Goal: Task Accomplishment & Management: Manage account settings

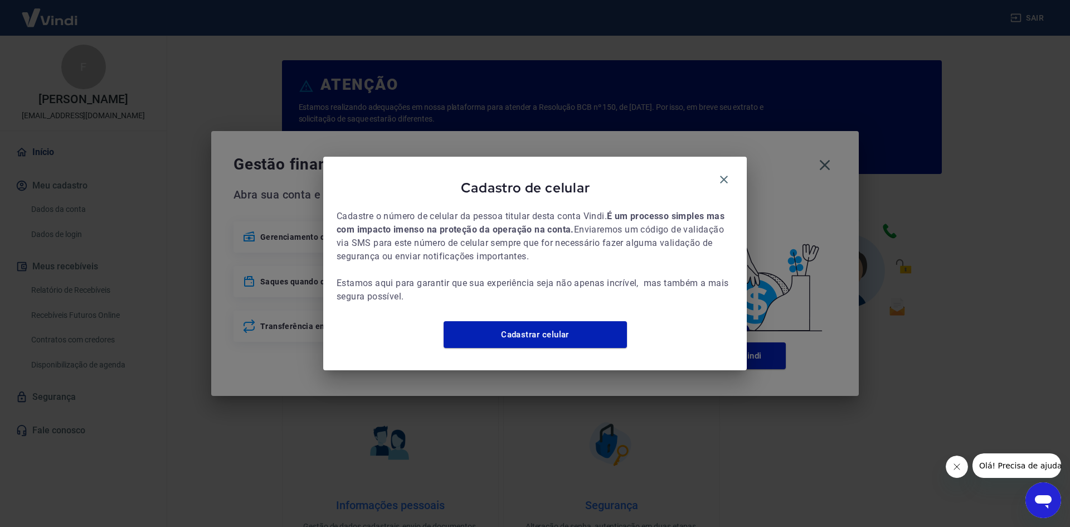
click at [711, 170] on div "Cadastro de celular" at bounding box center [535, 190] width 397 height 40
click at [735, 177] on div "Cadastro de celular Cadastre o número de celular da pessoa titular desta conta …" at bounding box center [535, 263] width 424 height 213
click at [718, 174] on icon "button" at bounding box center [723, 179] width 13 height 13
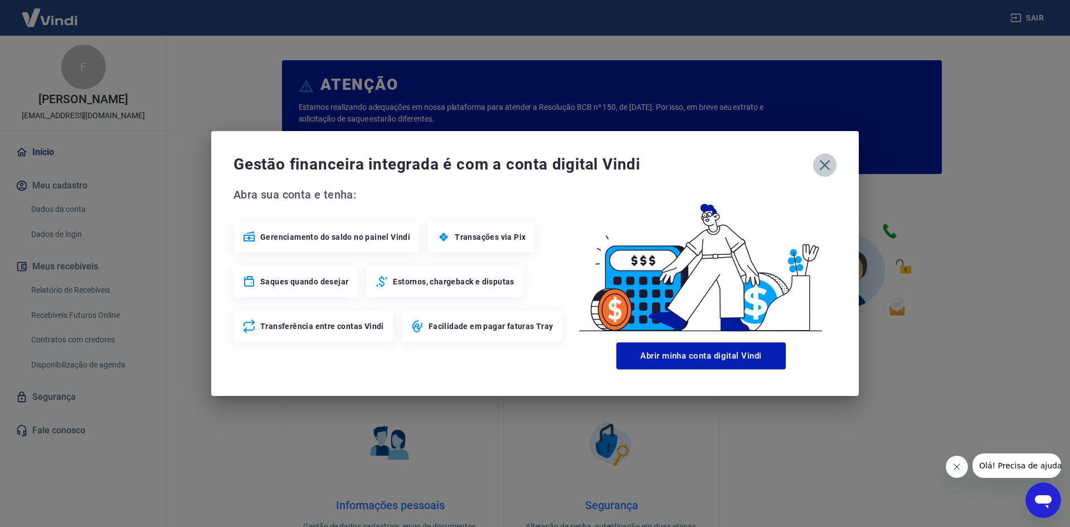
click at [823, 167] on icon "button" at bounding box center [825, 165] width 11 height 11
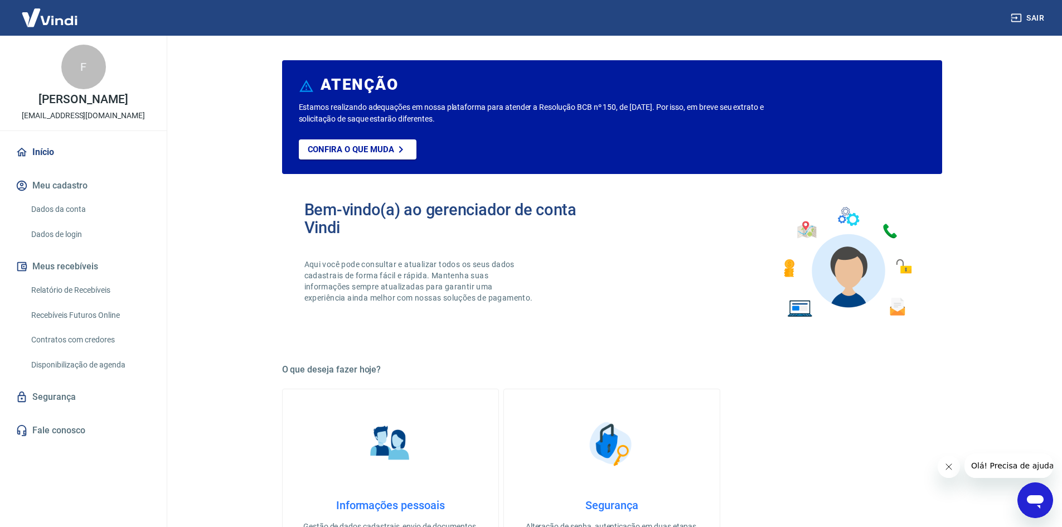
click at [80, 284] on link "Relatório de Recebíveis" at bounding box center [90, 290] width 127 height 23
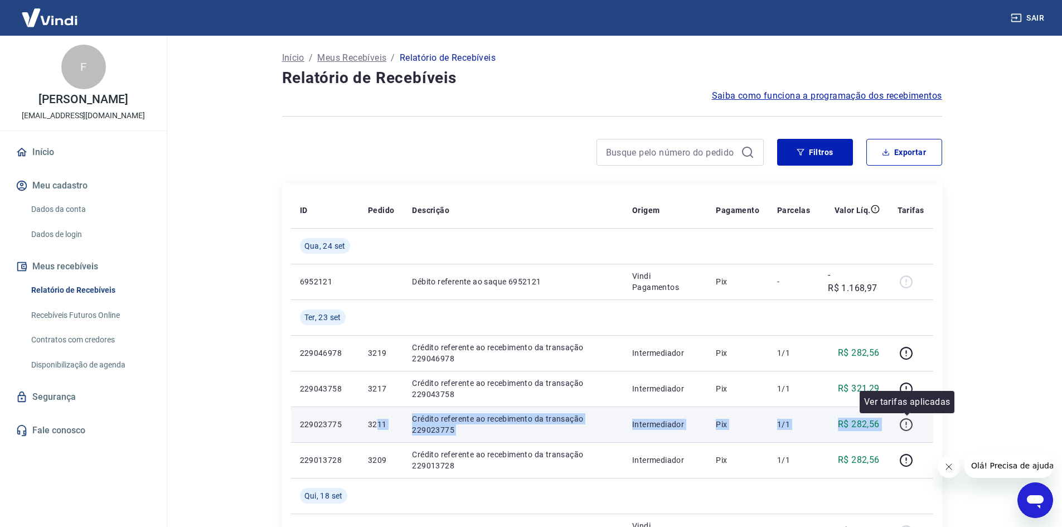
drag, startPoint x: 375, startPoint y: 425, endPoint x: 912, endPoint y: 424, distance: 537.8
click at [912, 424] on tr "229023775 3211 Crédito referente ao recebimento da transação 229023775 Intermed…" at bounding box center [612, 424] width 642 height 36
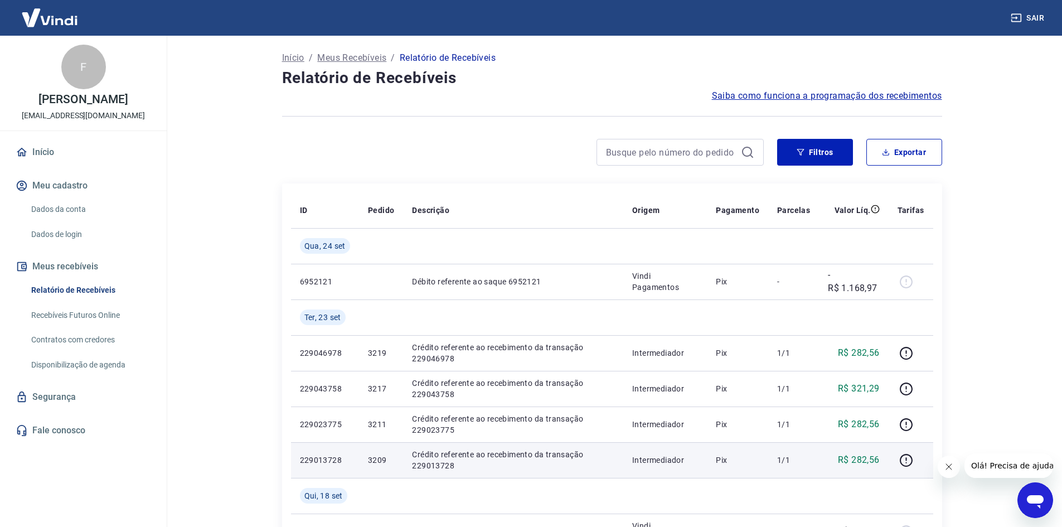
click at [363, 463] on td "3209" at bounding box center [381, 460] width 44 height 36
